Goal: Find specific page/section: Find specific page/section

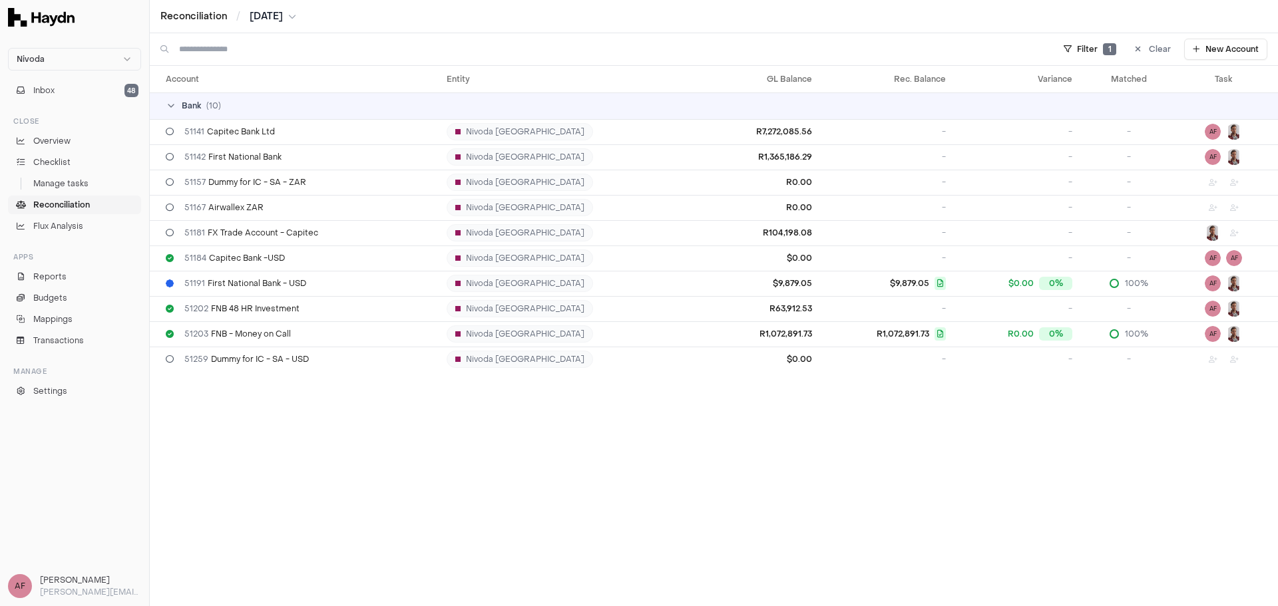
click at [371, 410] on div "Account Entity GL Balance Rec. Balance Variance Matched Task Bank ( 10 ) 51141 …" at bounding box center [714, 335] width 1128 height 541
click at [343, 230] on div "51181 FX Trade Account - Capitec" at bounding box center [301, 233] width 270 height 11
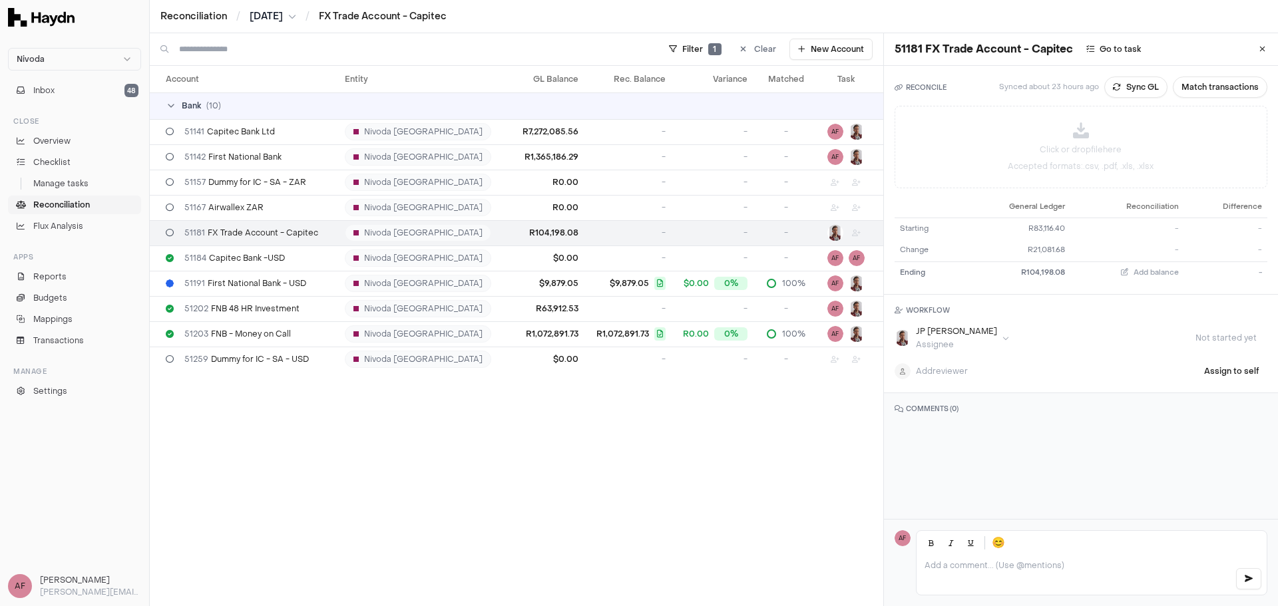
click at [511, 236] on td "R104,198.08" at bounding box center [547, 232] width 73 height 25
click at [520, 232] on td "R104,198.08" at bounding box center [547, 232] width 73 height 25
click at [81, 198] on link "Reconciliation" at bounding box center [74, 205] width 133 height 19
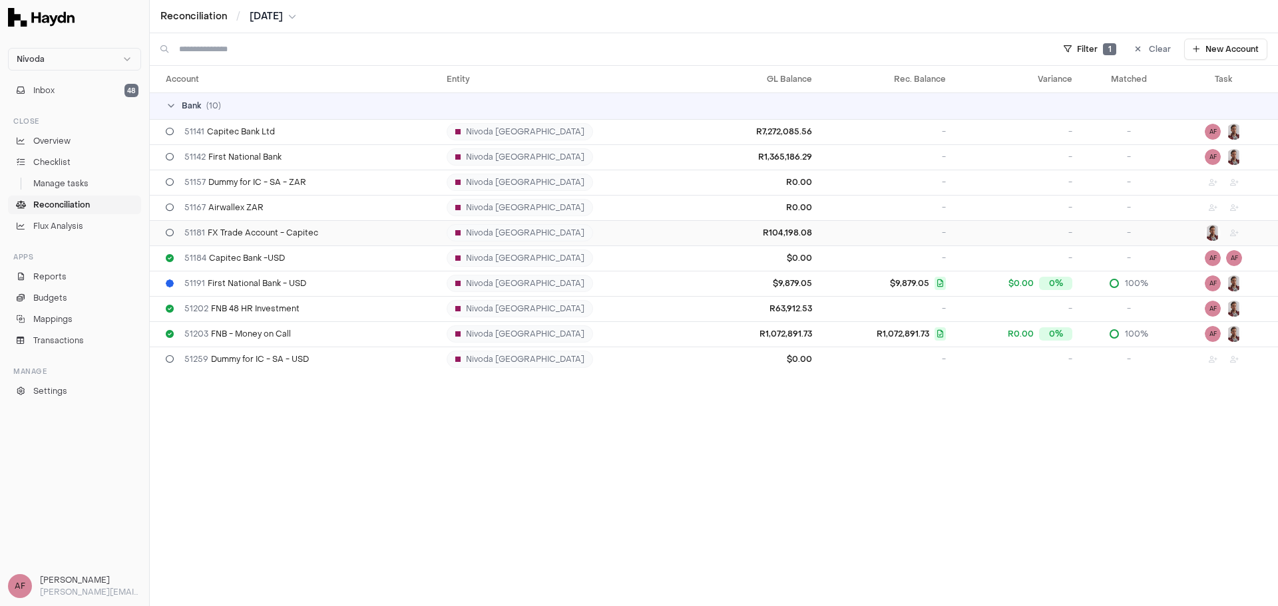
click at [398, 234] on div "51181 FX Trade Account - Capitec" at bounding box center [301, 233] width 270 height 11
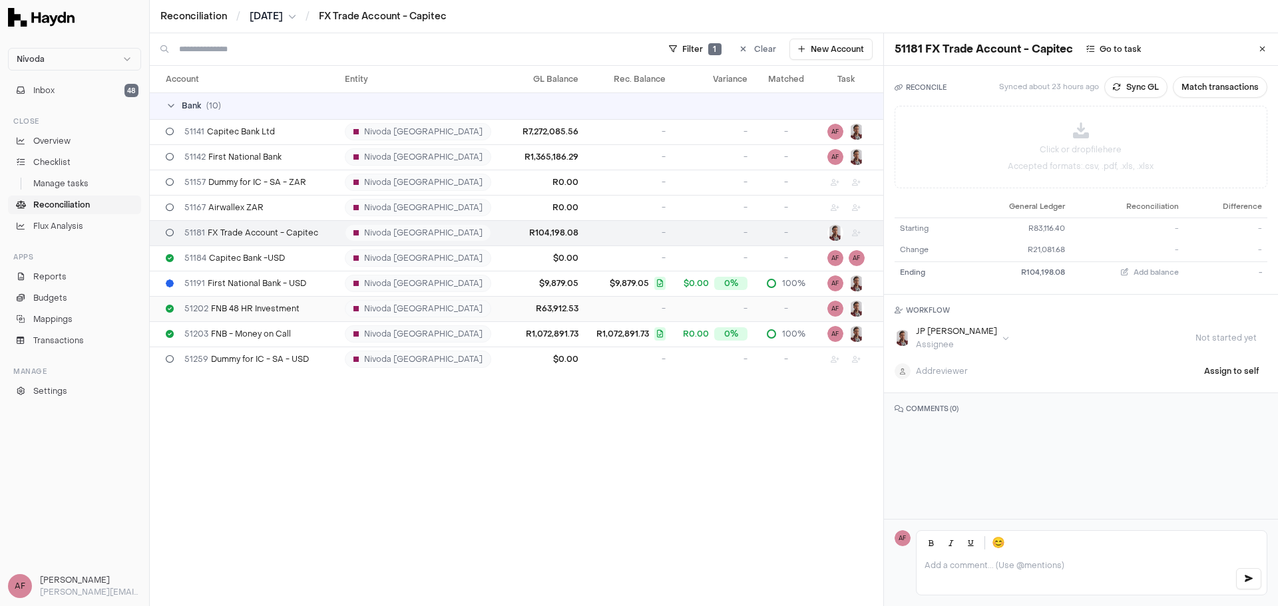
click at [314, 304] on div "51202 FNB 48 HR Investment" at bounding box center [250, 309] width 168 height 11
